Goal: Find specific page/section: Find specific page/section

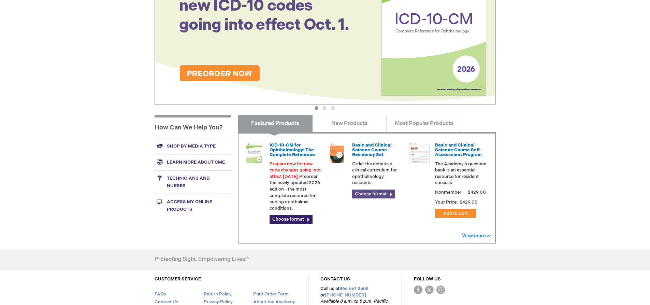
scroll to position [171, 0]
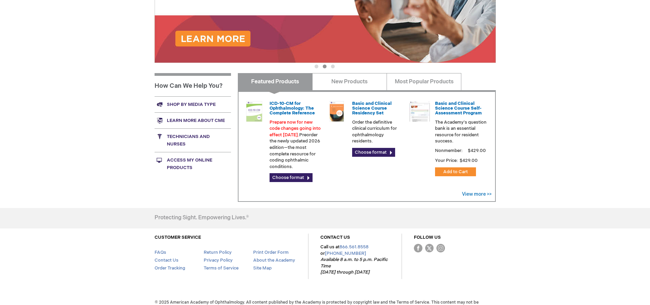
click at [200, 103] on link "Shop by media type" at bounding box center [193, 104] width 76 height 16
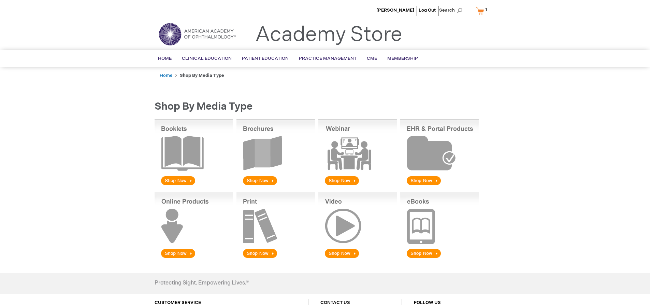
click at [271, 178] on img at bounding box center [275, 152] width 78 height 67
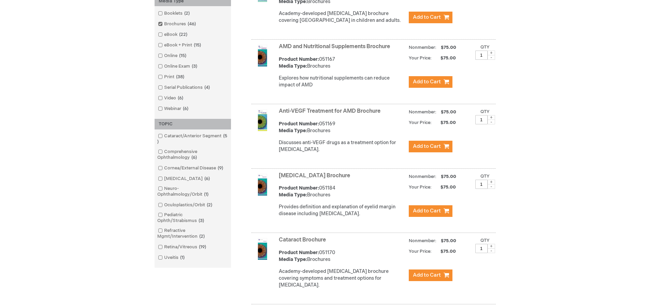
scroll to position [230, 0]
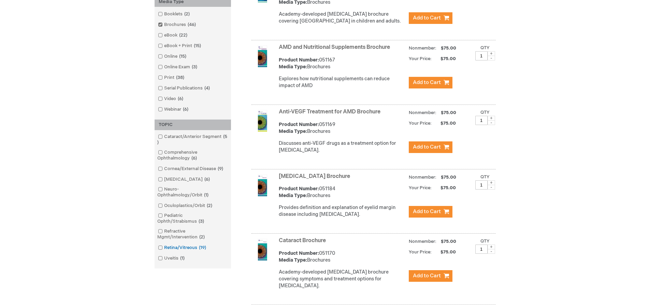
click at [162, 245] on link "Retina/Vitreous 19 items" at bounding box center [182, 247] width 53 height 6
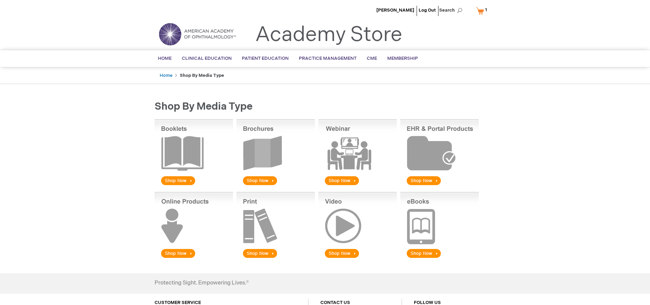
click at [260, 178] on img at bounding box center [275, 152] width 78 height 67
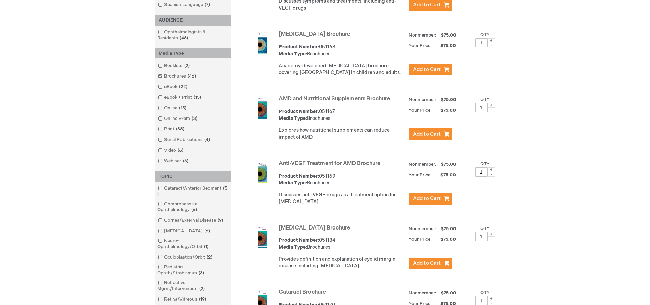
scroll to position [307, 0]
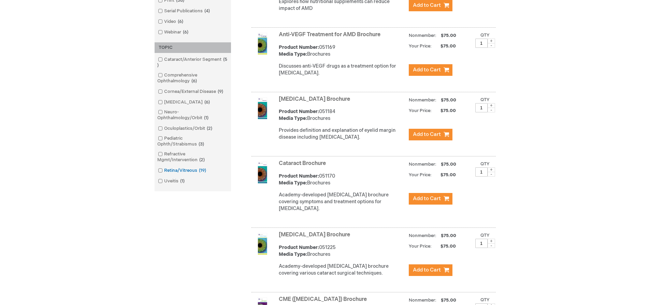
click at [164, 169] on span at bounding box center [164, 170] width 0 height 5
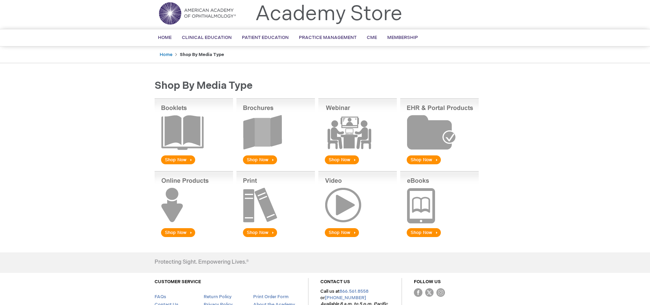
scroll to position [76, 0]
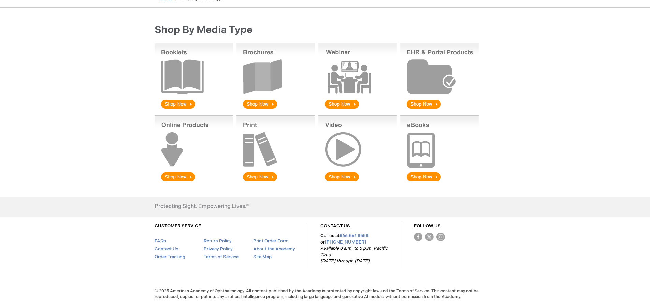
click at [260, 104] on img at bounding box center [275, 76] width 78 height 67
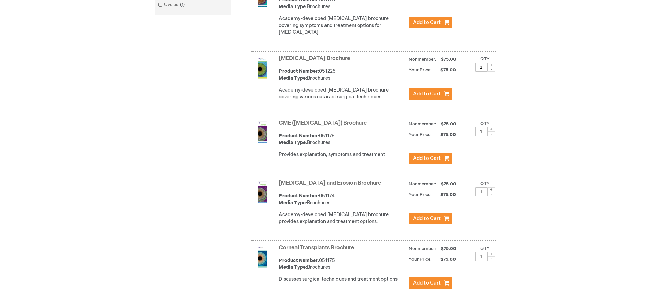
scroll to position [469, 0]
